Goal: Navigation & Orientation: Find specific page/section

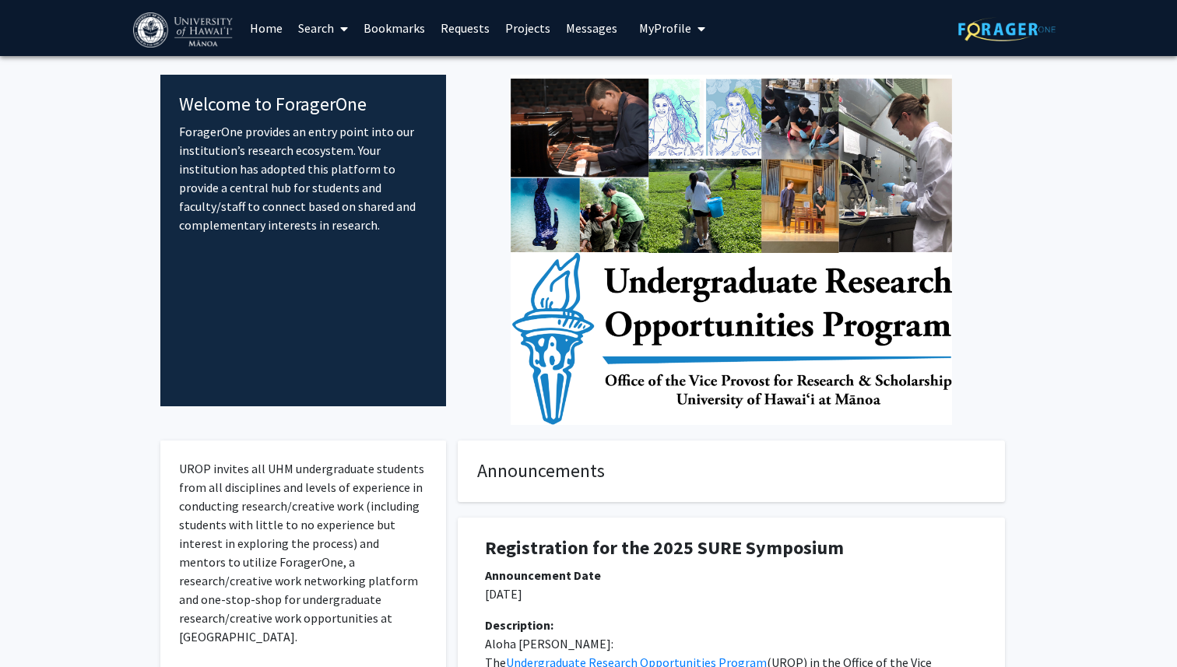
click at [683, 32] on span "My Profile" at bounding box center [665, 28] width 52 height 16
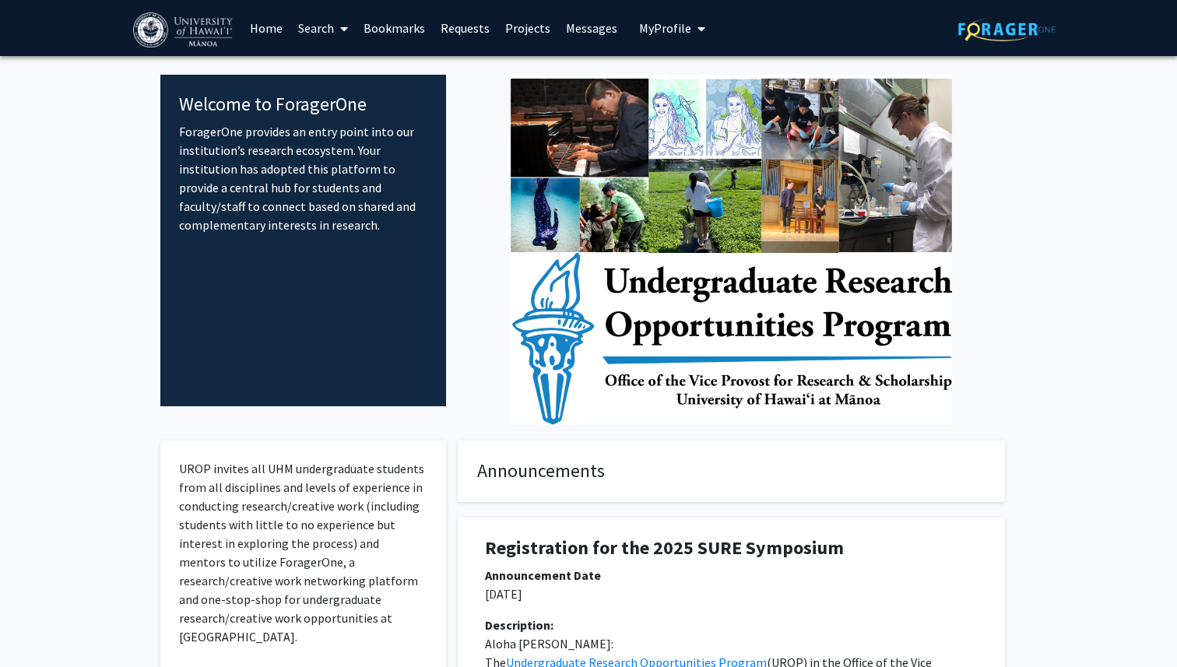
click at [403, 23] on link "Bookmarks" at bounding box center [394, 28] width 77 height 55
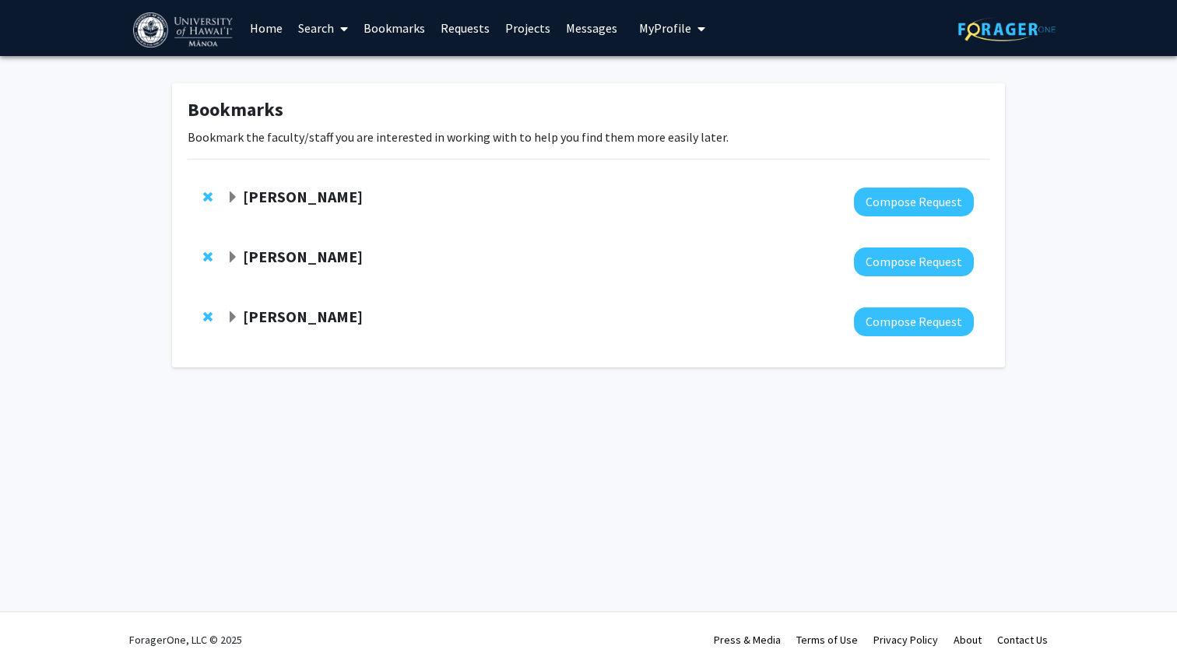
click at [577, 25] on link "Messages" at bounding box center [591, 28] width 67 height 55
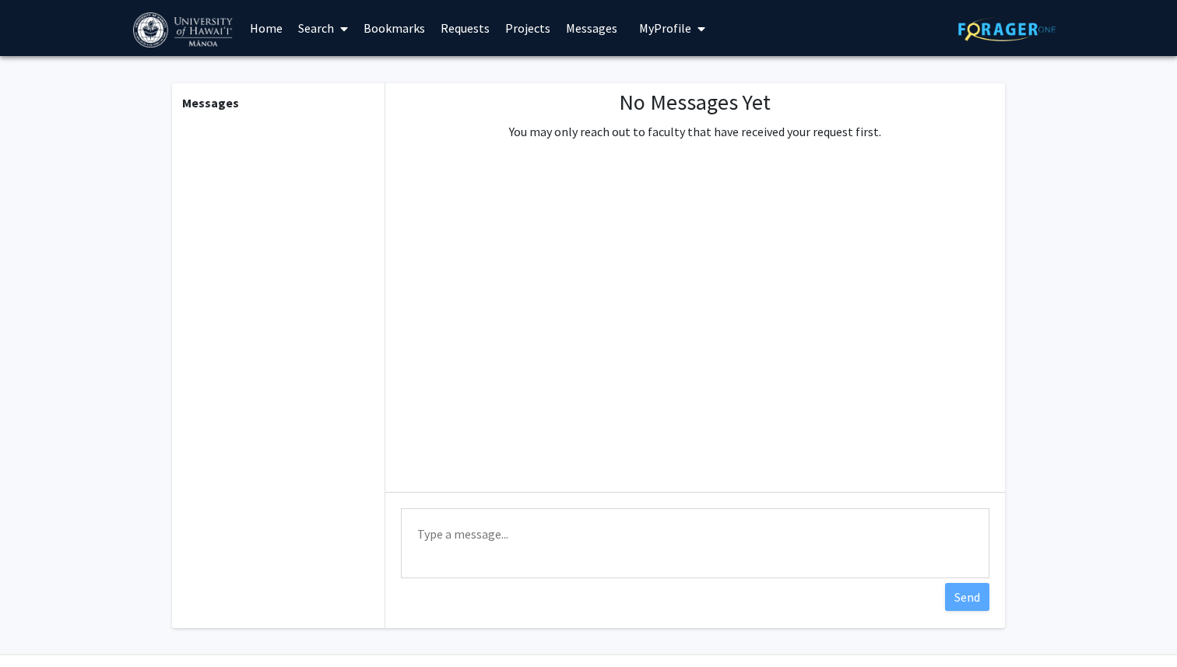
click at [269, 30] on link "Home" at bounding box center [266, 28] width 48 height 55
